Goal: Task Accomplishment & Management: Manage account settings

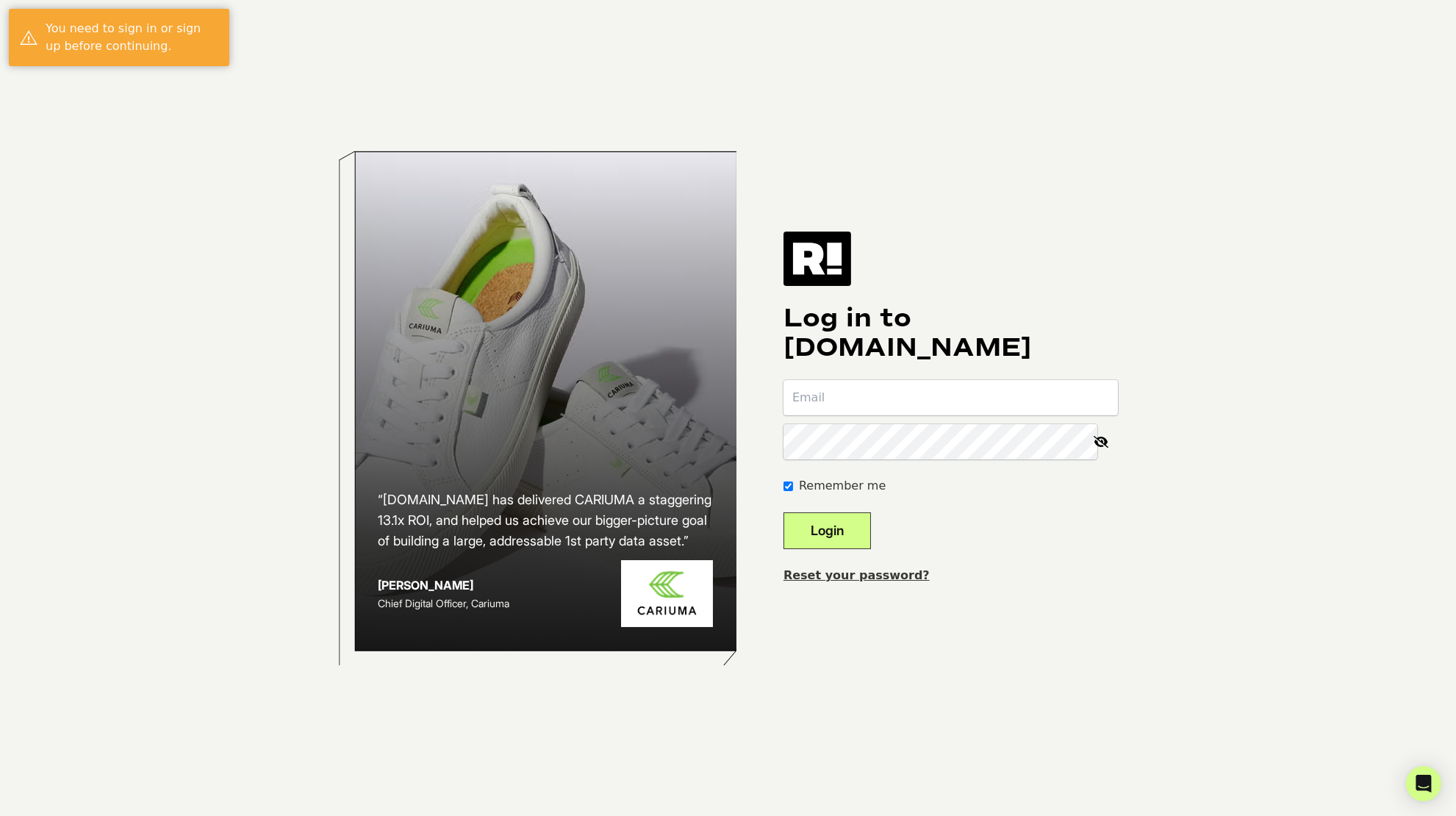
type input "[EMAIL_ADDRESS][DOMAIN_NAME]"
click at [840, 530] on button "Login" at bounding box center [827, 530] width 88 height 37
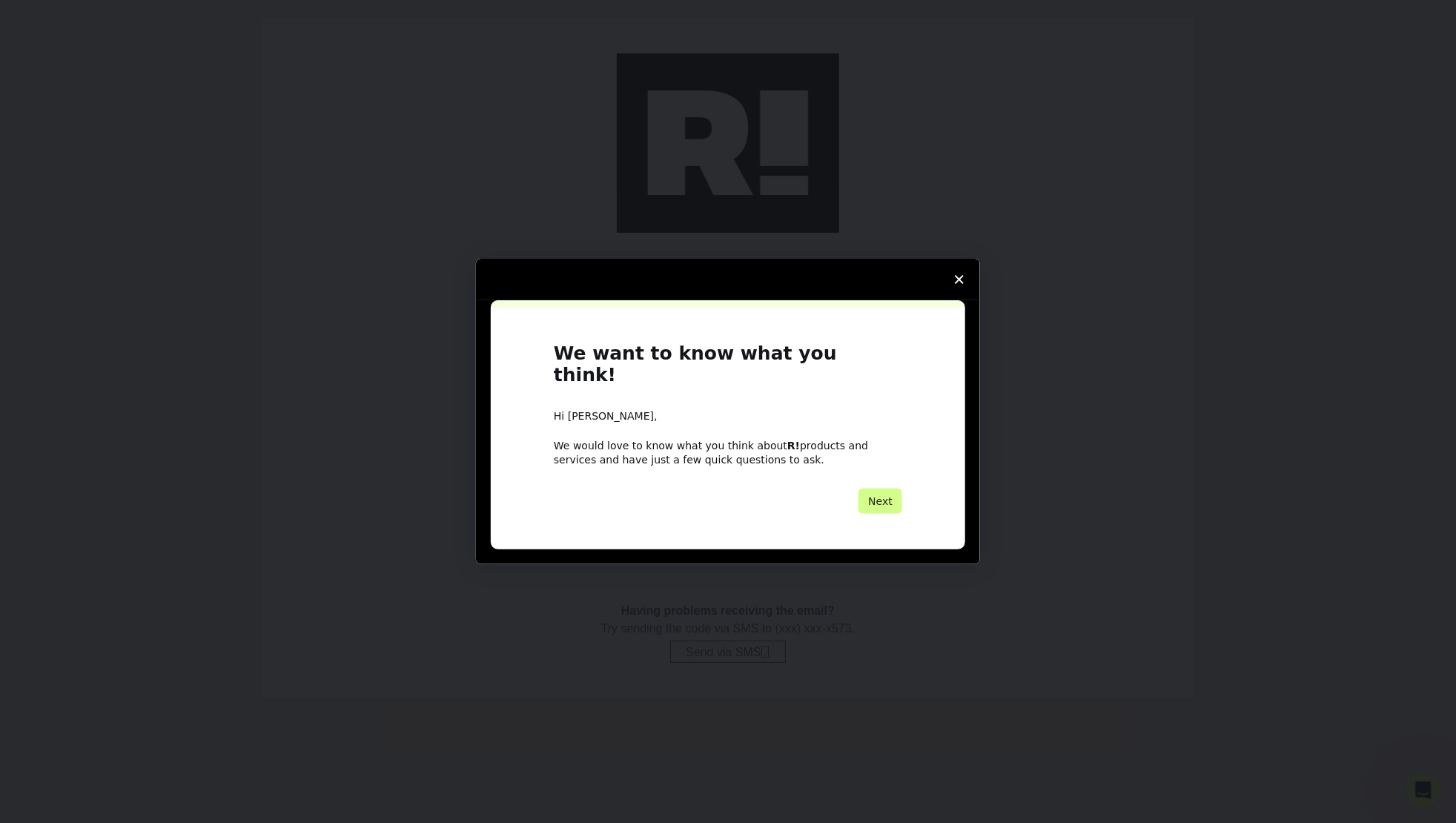
click at [964, 284] on icon "Close survey" at bounding box center [959, 279] width 9 height 9
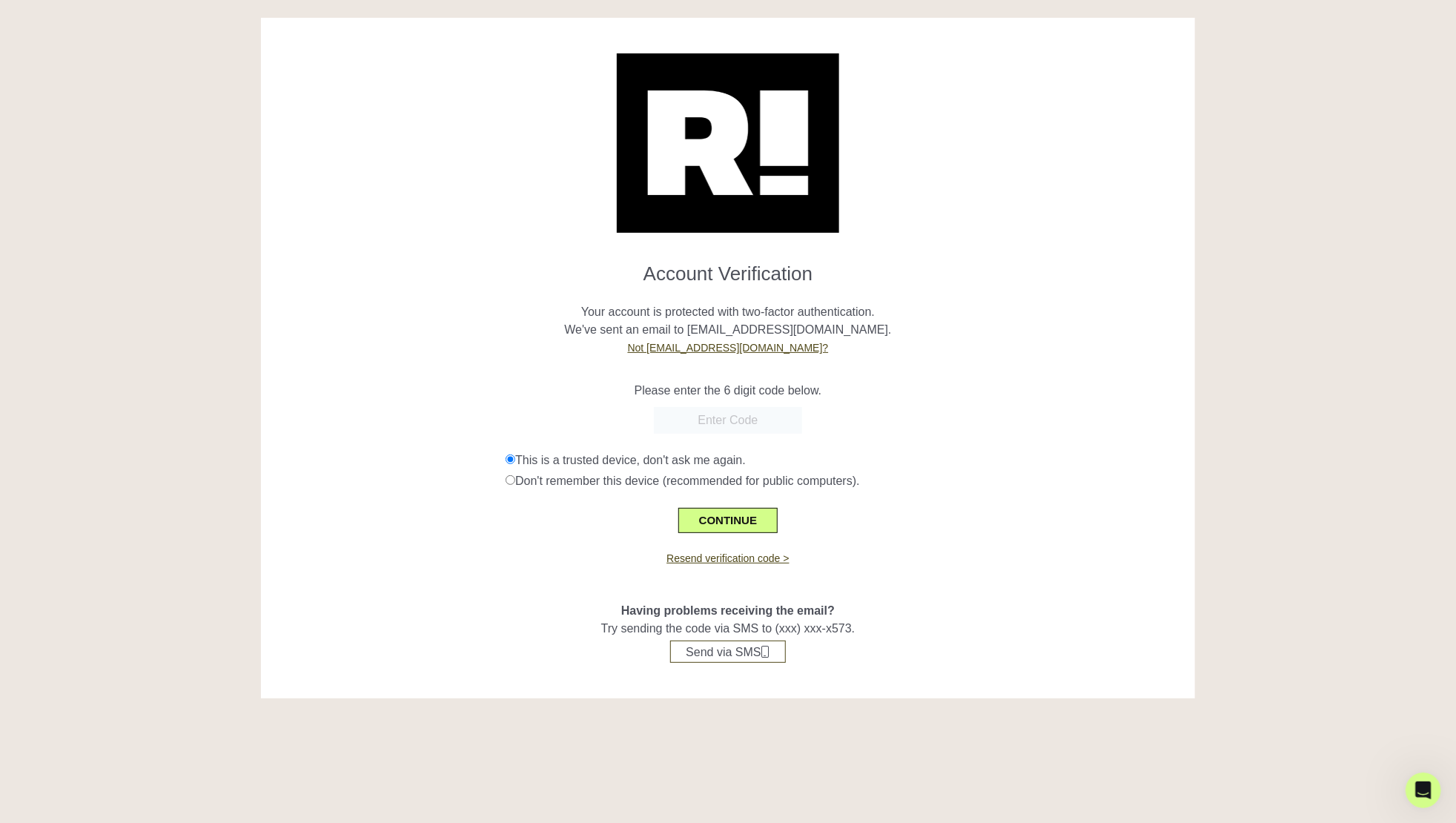
click at [711, 415] on input "text" at bounding box center [728, 420] width 148 height 27
paste input "732609"
type input "732609"
click at [745, 519] on button "CONTINUE" at bounding box center [728, 520] width 100 height 25
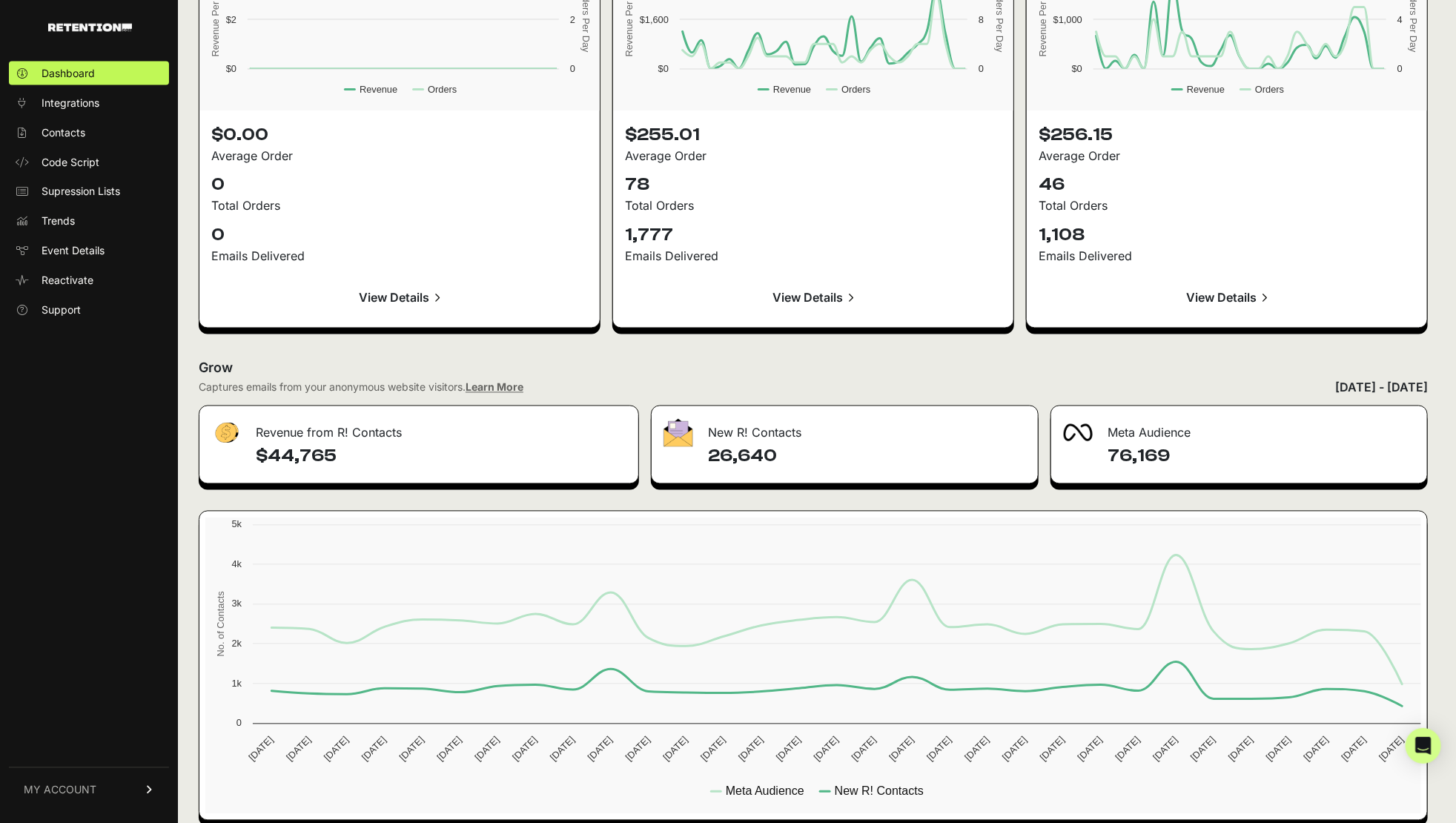
scroll to position [1452, 0]
